Goal: Register for event/course

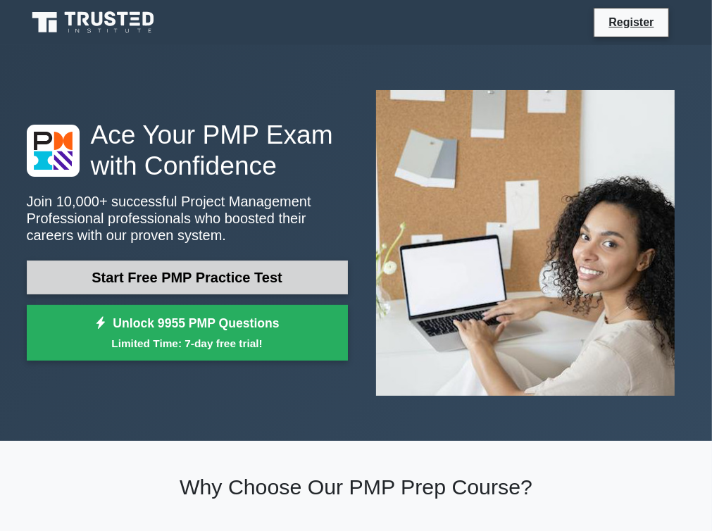
click at [208, 281] on link "Start Free PMP Practice Test" at bounding box center [187, 278] width 321 height 34
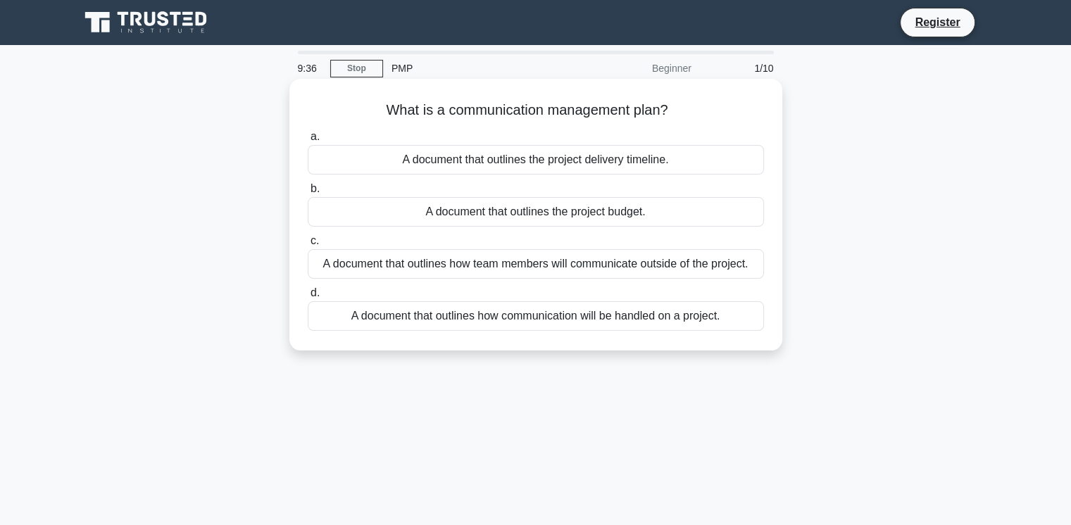
click at [614, 311] on div "A document that outlines how communication will be handled on a project." at bounding box center [536, 316] width 456 height 30
click at [308, 298] on input "d. A document that outlines how communication will be handled on a project." at bounding box center [308, 293] width 0 height 9
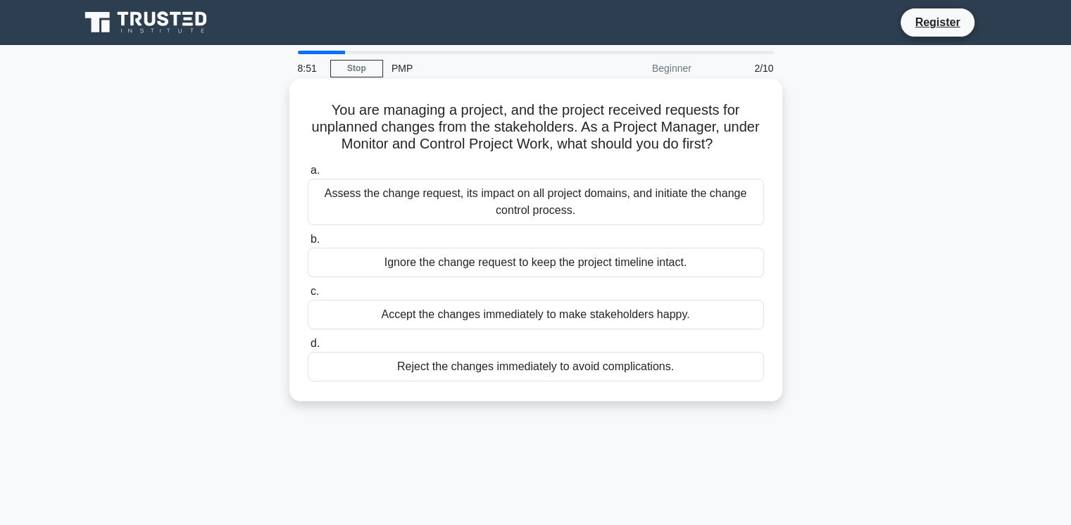
click at [527, 215] on div "Assess the change request, its impact on all project domains, and initiate the …" at bounding box center [536, 202] width 456 height 46
click at [308, 175] on input "a. Assess the change request, its impact on all project domains, and initiate t…" at bounding box center [308, 170] width 0 height 9
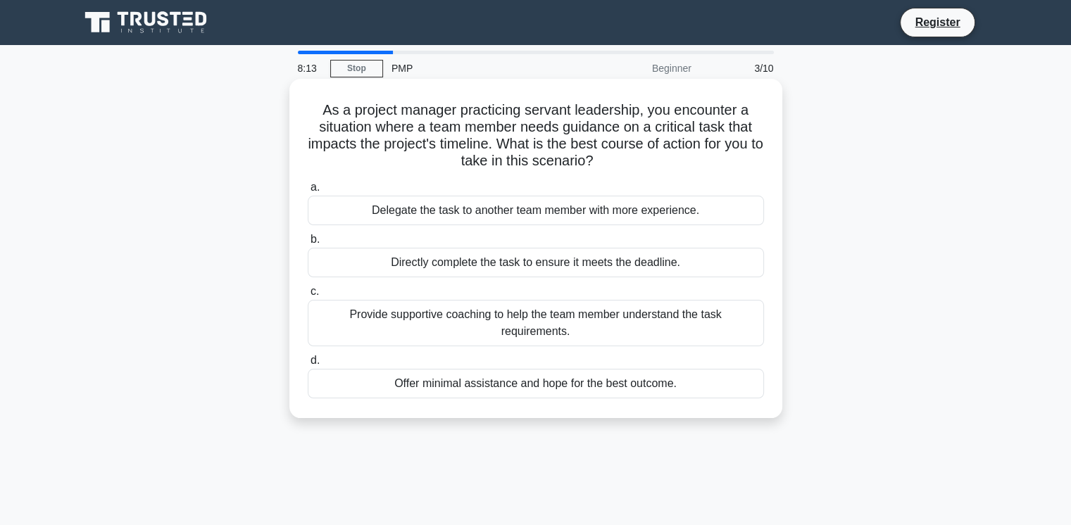
click at [523, 319] on div "Provide supportive coaching to help the team member understand the task require…" at bounding box center [536, 323] width 456 height 46
click at [308, 296] on input "c. Provide supportive coaching to help the team member understand the task requ…" at bounding box center [308, 291] width 0 height 9
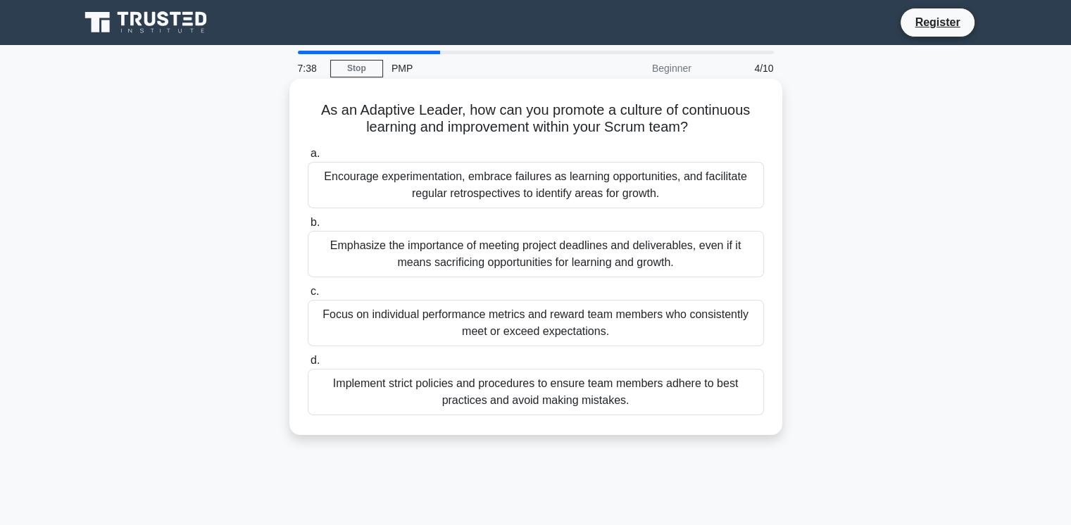
click at [463, 311] on div "Focus on individual performance metrics and reward team members who consistentl…" at bounding box center [536, 323] width 456 height 46
click at [308, 296] on input "c. Focus on individual performance metrics and reward team members who consiste…" at bounding box center [308, 291] width 0 height 9
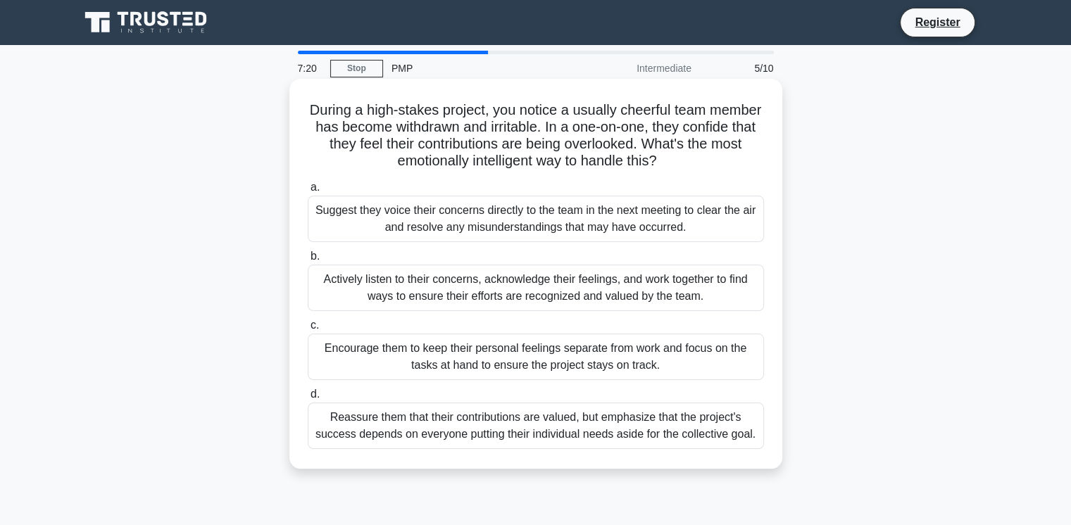
click at [440, 365] on div "Encourage them to keep their personal feelings separate from work and focus on …" at bounding box center [536, 357] width 456 height 46
click at [308, 330] on input "c. Encourage them to keep their personal feelings separate from work and focus …" at bounding box center [308, 325] width 0 height 9
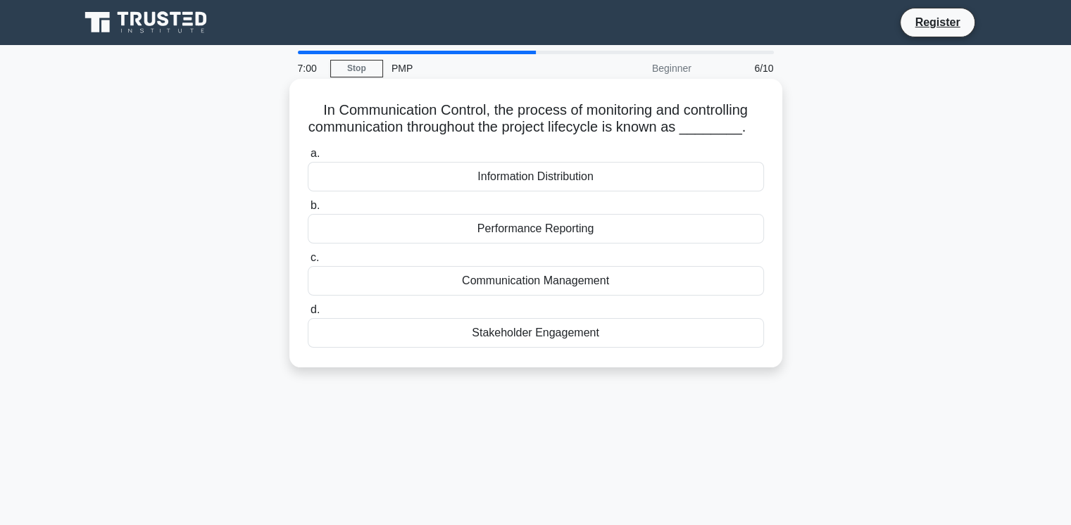
click at [520, 284] on div "Communication Management" at bounding box center [536, 281] width 456 height 30
click at [308, 263] on input "c. Communication Management" at bounding box center [308, 258] width 0 height 9
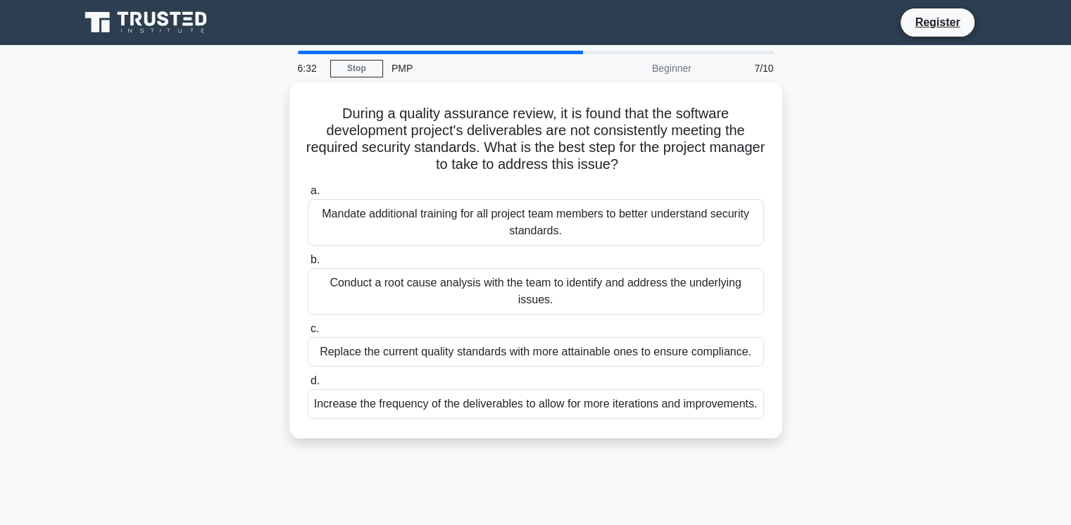
click at [520, 284] on div "Conduct a root cause analysis with the team to identify and address the underly…" at bounding box center [536, 291] width 456 height 46
click at [308, 265] on input "b. Conduct a root cause analysis with the team to identify and address the unde…" at bounding box center [308, 260] width 0 height 9
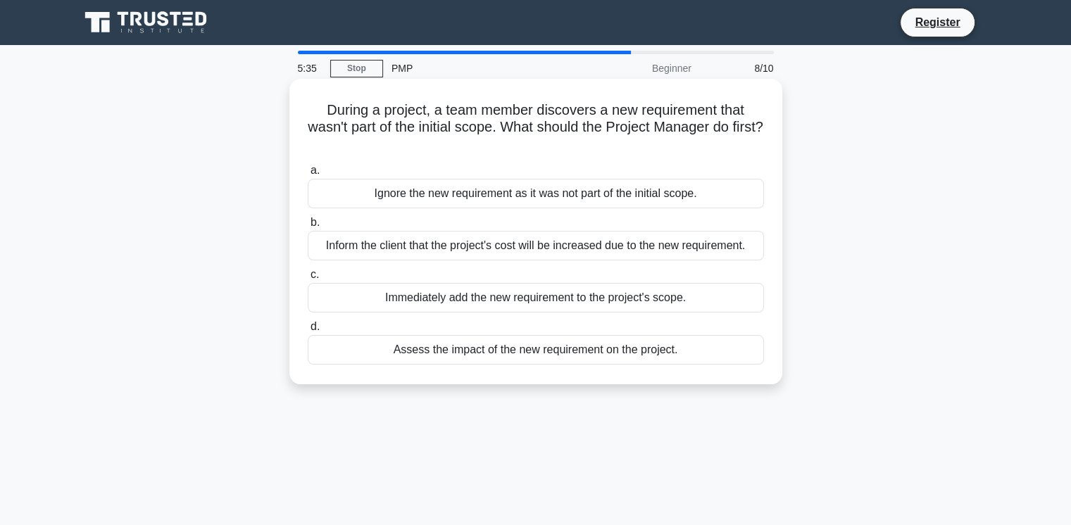
click at [525, 353] on div "Assess the impact of the new requirement on the project." at bounding box center [536, 350] width 456 height 30
click at [308, 332] on input "d. Assess the impact of the new requirement on the project." at bounding box center [308, 327] width 0 height 9
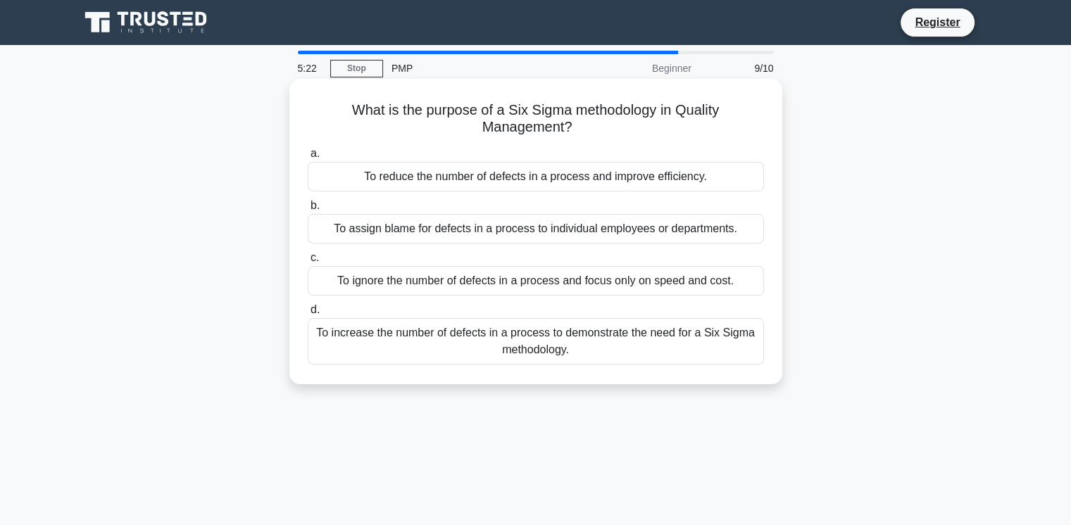
click at [491, 334] on div "To increase the number of defects in a process to demonstrate the need for a Si…" at bounding box center [536, 341] width 456 height 46
click at [308, 315] on input "d. To increase the number of defects in a process to demonstrate the need for a…" at bounding box center [308, 310] width 0 height 9
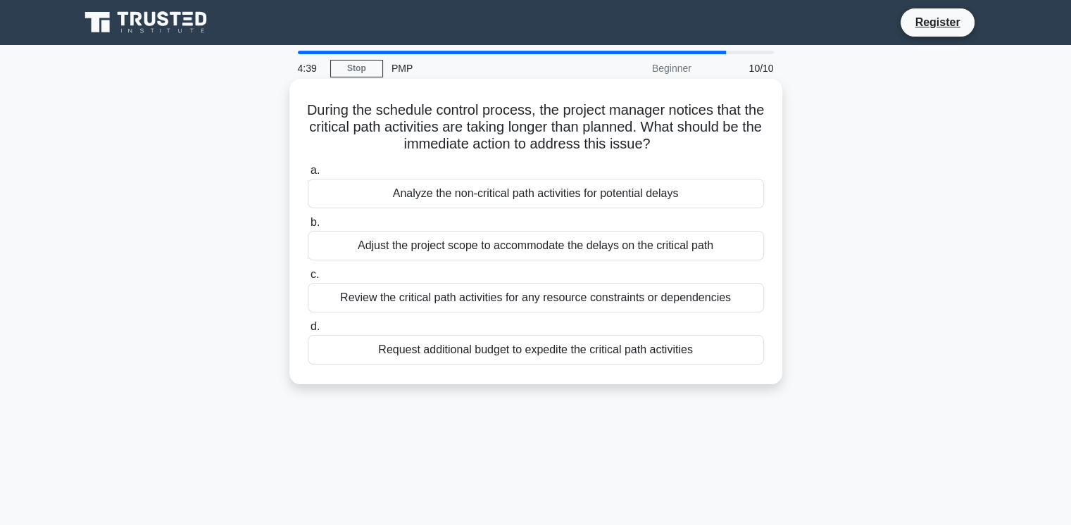
click at [503, 291] on div "Review the critical path activities for any resource constraints or dependencies" at bounding box center [536, 298] width 456 height 30
click at [308, 280] on input "c. Review the critical path activities for any resource constraints or dependen…" at bounding box center [308, 274] width 0 height 9
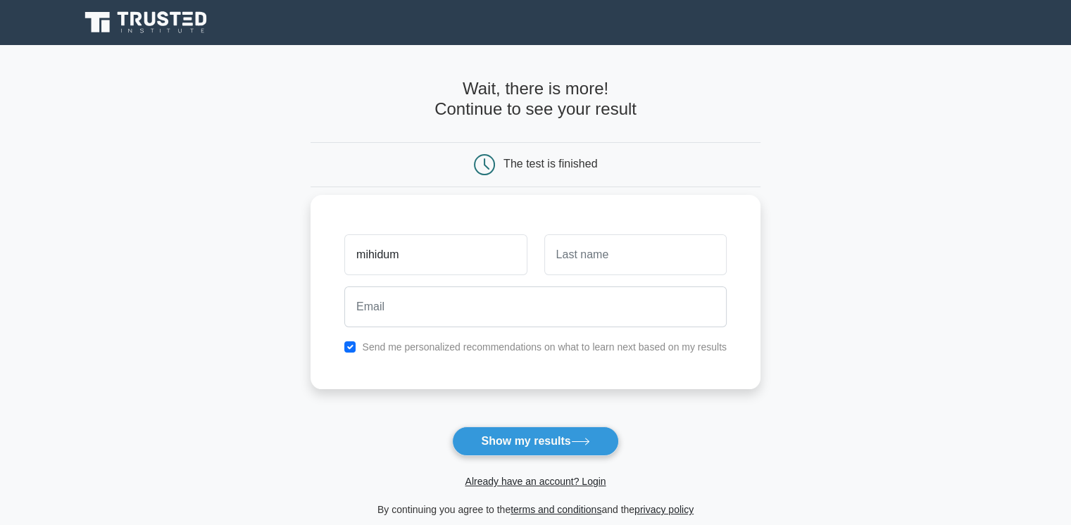
type input "mihidum"
click at [553, 257] on input "text" at bounding box center [635, 254] width 182 height 41
type input "wasana"
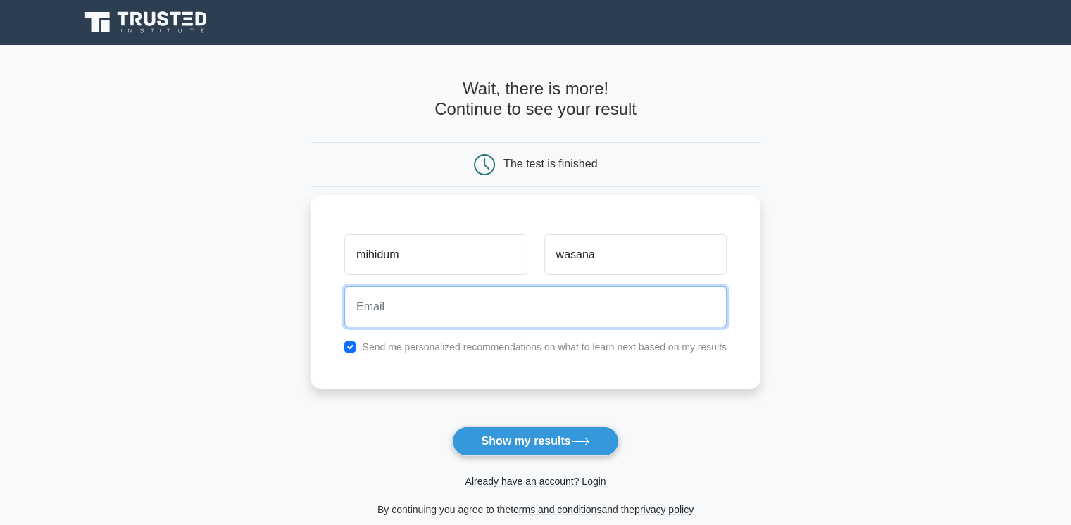
click at [425, 302] on input "email" at bounding box center [535, 307] width 382 height 41
type input "[EMAIL_ADDRESS][DOMAIN_NAME]"
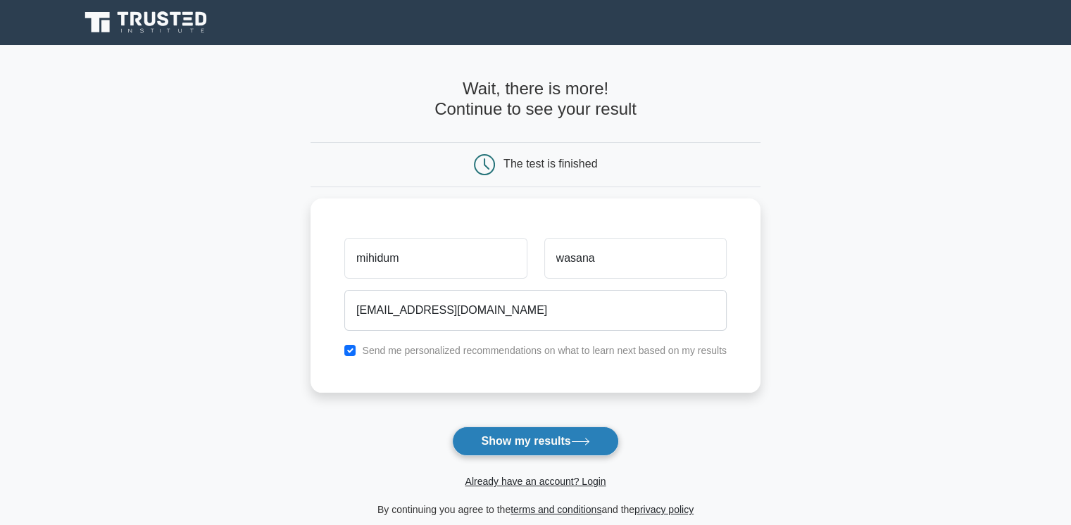
click at [528, 432] on button "Show my results" at bounding box center [535, 442] width 166 height 30
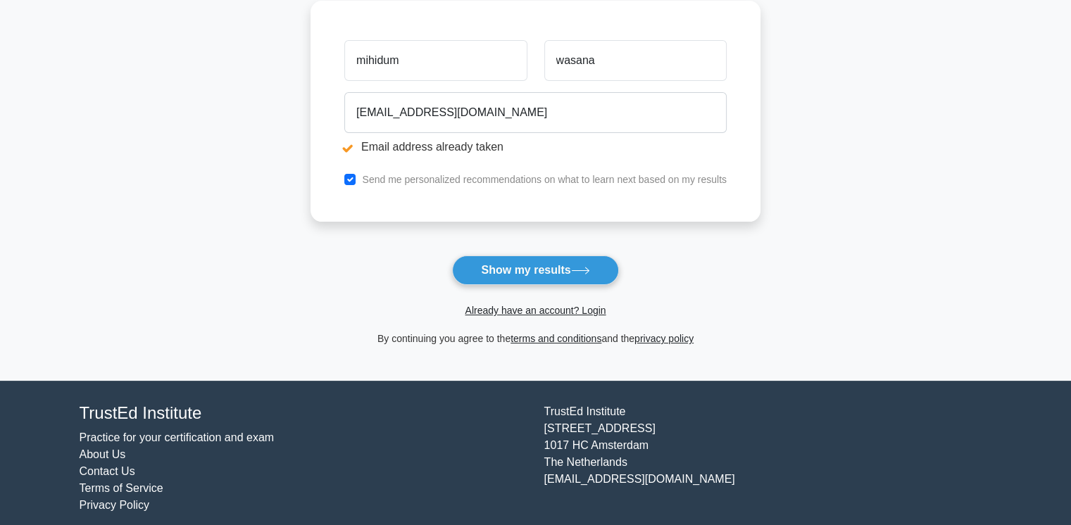
scroll to position [261, 0]
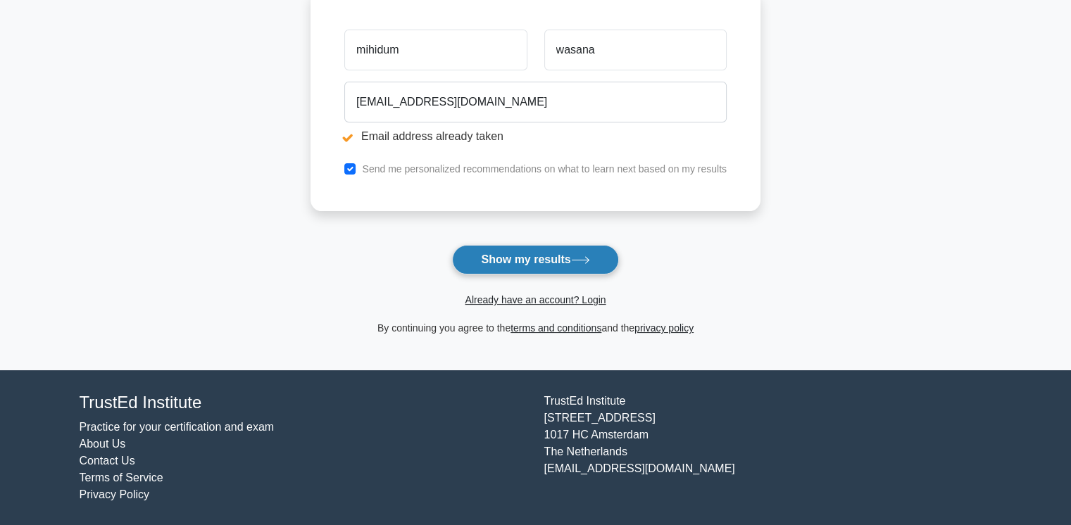
click at [534, 258] on button "Show my results" at bounding box center [535, 260] width 166 height 30
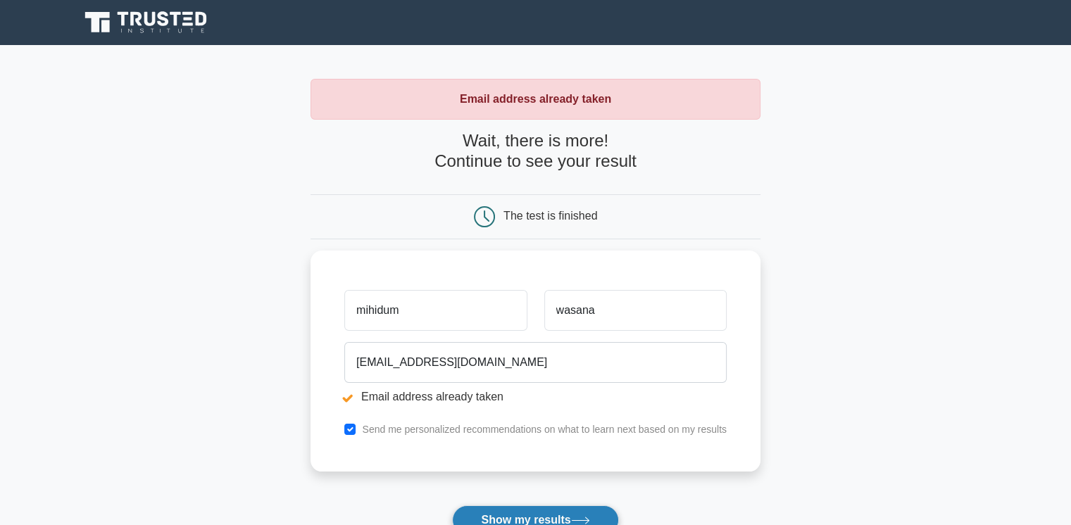
click at [562, 516] on button "Show my results" at bounding box center [535, 521] width 166 height 30
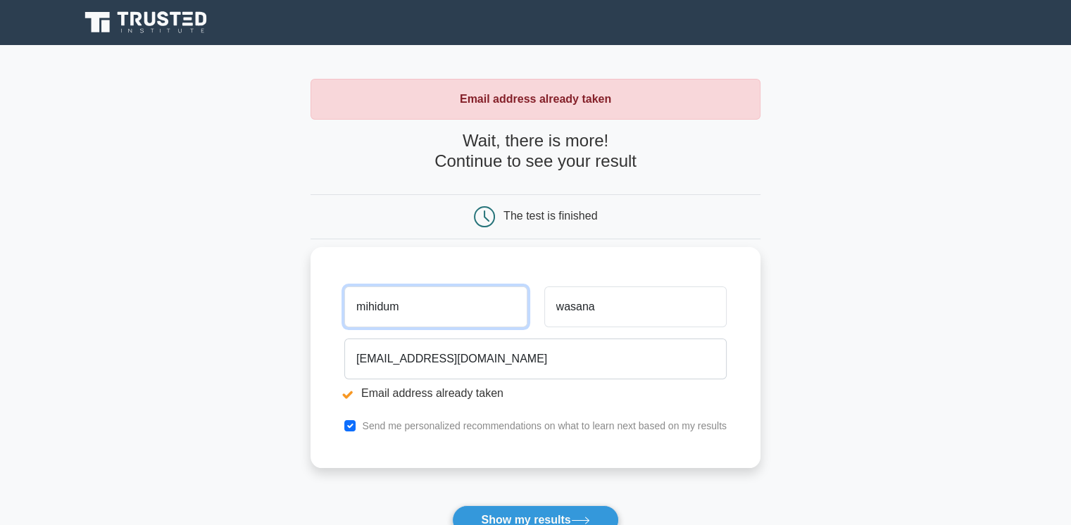
click at [366, 309] on input "mihidum" at bounding box center [435, 307] width 182 height 41
type input "Mihidum"
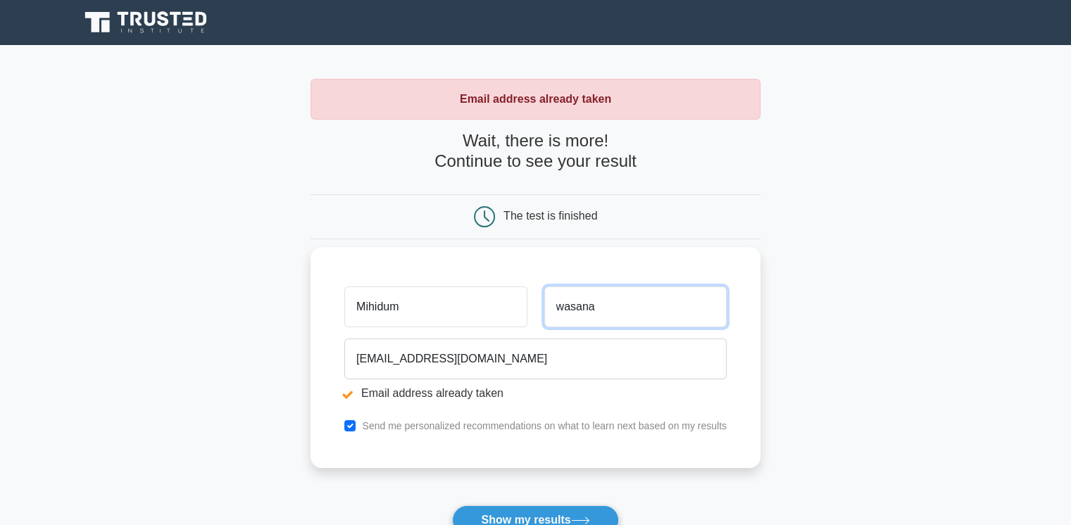
click at [565, 308] on input "wasana" at bounding box center [635, 307] width 182 height 41
type input "Wasana"
click at [349, 425] on input "checkbox" at bounding box center [349, 425] width 11 height 11
checkbox input "true"
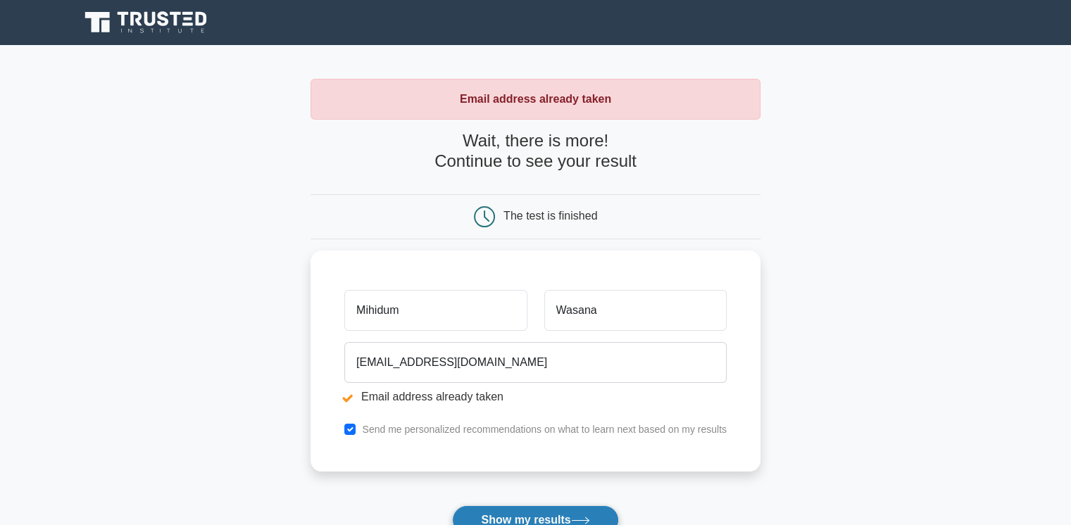
click at [549, 514] on button "Show my results" at bounding box center [535, 521] width 166 height 30
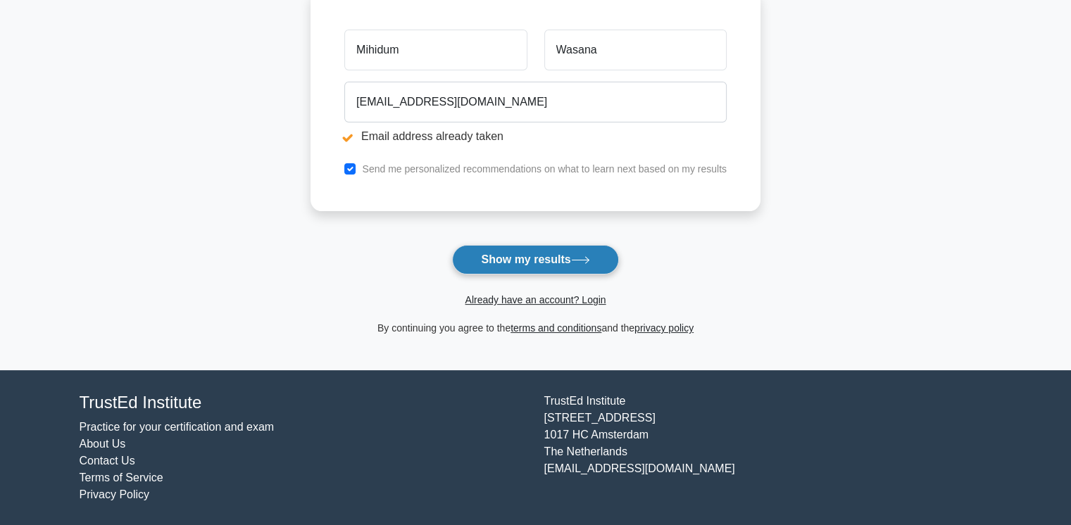
click at [564, 257] on button "Show my results" at bounding box center [535, 260] width 166 height 30
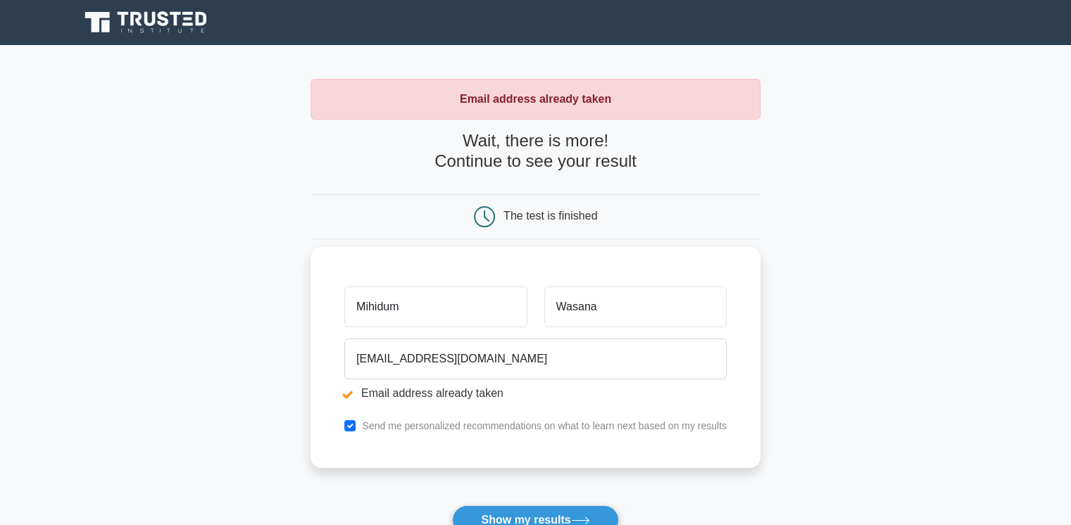
click at [349, 395] on li "Email address already taken" at bounding box center [535, 393] width 382 height 17
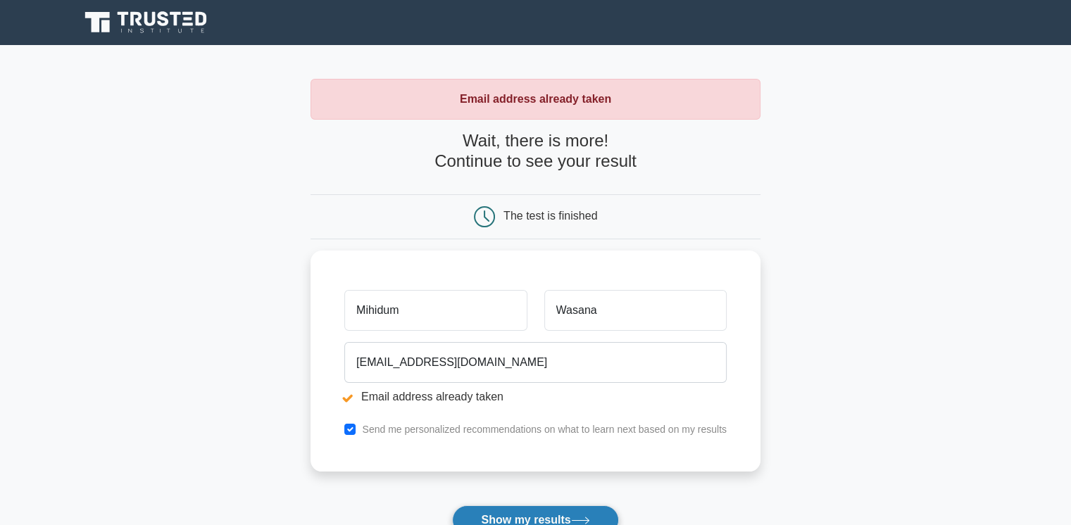
click at [544, 511] on button "Show my results" at bounding box center [535, 521] width 166 height 30
